Goal: Find contact information: Find contact information

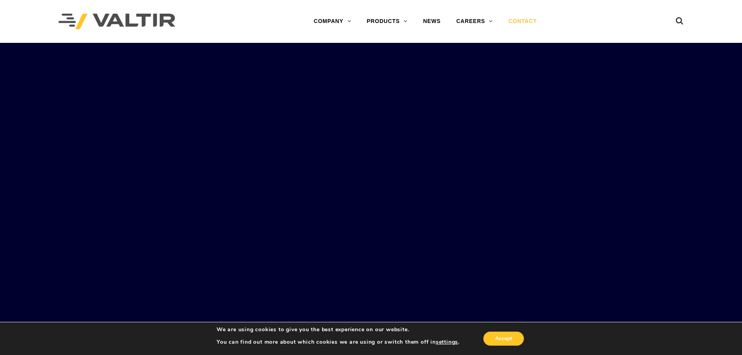
click at [531, 22] on link "CONTACT" at bounding box center [523, 22] width 44 height 16
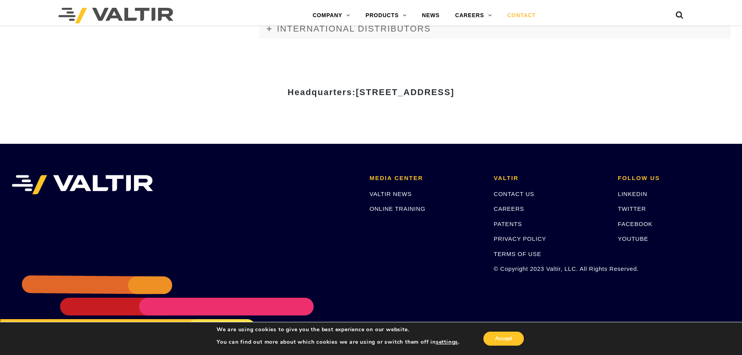
scroll to position [1086, 0]
